Goal: Task Accomplishment & Management: Use online tool/utility

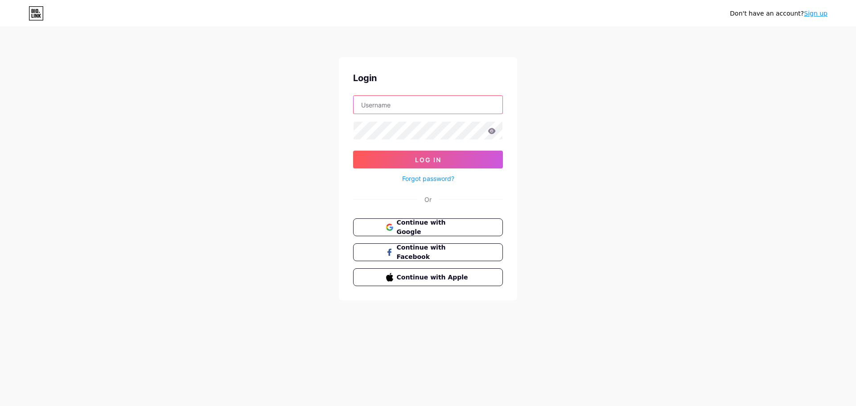
click at [393, 103] on input "text" at bounding box center [427, 105] width 149 height 18
paste input "bosquedasletras"
type input "bosquedasletras"
click at [425, 155] on button "Log In" at bounding box center [428, 160] width 150 height 18
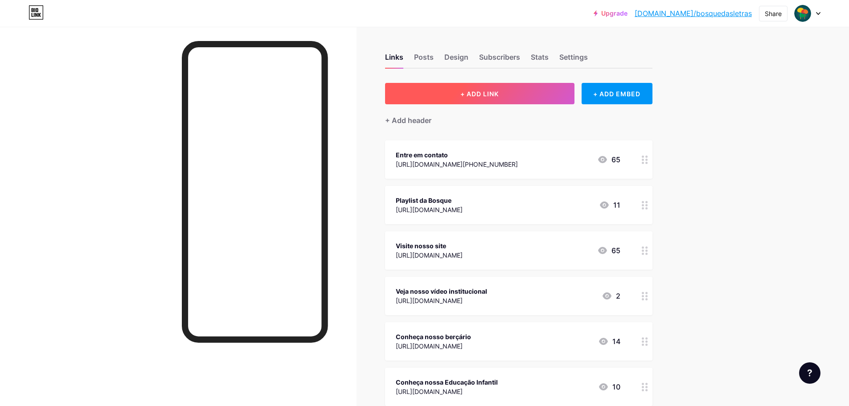
click at [515, 91] on button "+ ADD LINK" at bounding box center [479, 93] width 189 height 21
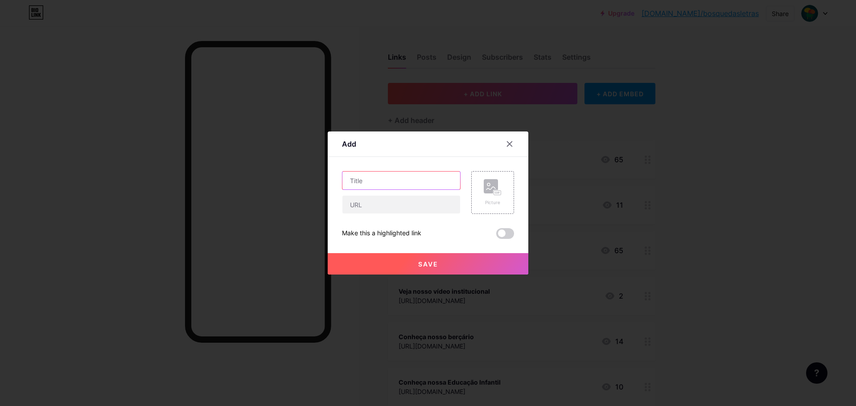
click at [364, 176] on input "text" at bounding box center [401, 181] width 118 height 18
click at [356, 209] on input "text" at bounding box center [401, 205] width 118 height 18
paste input "[URL][DOMAIN_NAME]"
type input "[URL][DOMAIN_NAME]"
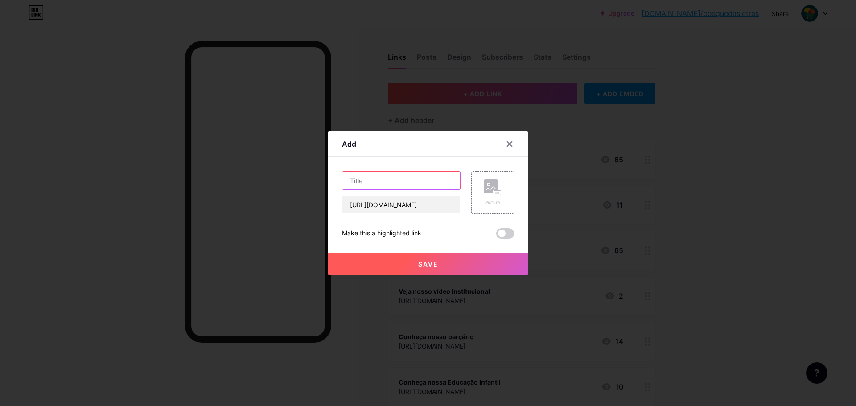
click at [377, 183] on input "text" at bounding box center [401, 181] width 118 height 18
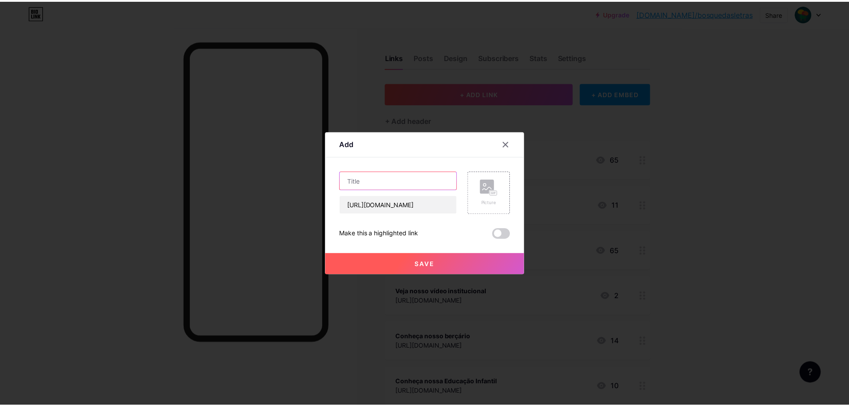
scroll to position [0, 0]
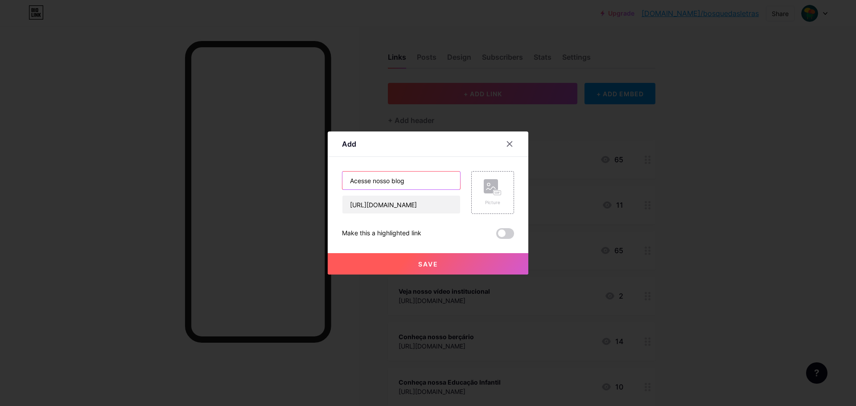
type input "Acesse nosso blog"
click at [415, 262] on button "Save" at bounding box center [428, 263] width 201 height 21
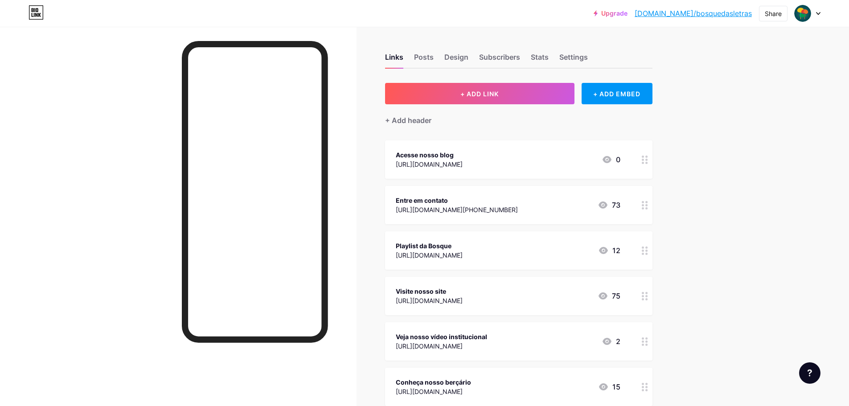
drag, startPoint x: 433, startPoint y: 154, endPoint x: 433, endPoint y: 254, distance: 99.8
click at [433, 255] on span "Acesse nosso blog [URL][DOMAIN_NAME] 0 Entre em contato [URL][DOMAIN_NAME][PHON…" at bounding box center [518, 341] width 267 height 402
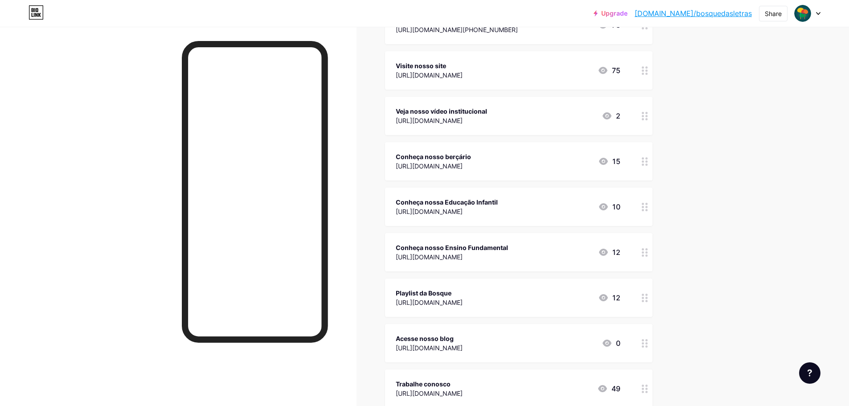
scroll to position [134, 0]
